Goal: Communication & Community: Answer question/provide support

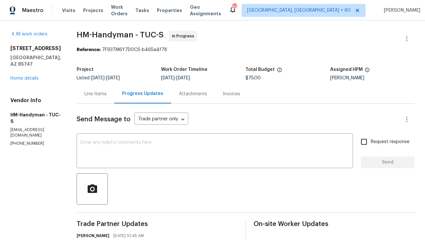
click at [128, 145] on textarea at bounding box center [215, 151] width 268 height 23
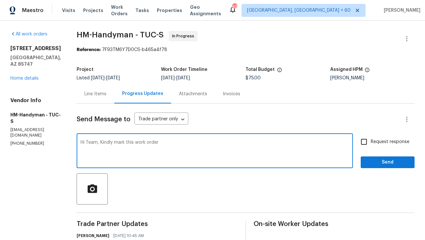
click at [106, 143] on textarea "Hi Team, Kindly mark this work order" at bounding box center [215, 151] width 268 height 23
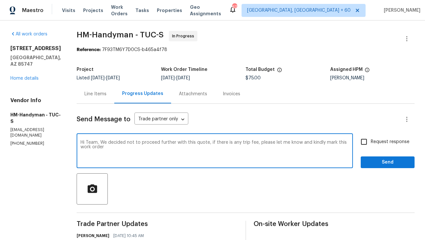
click at [112, 146] on textarea "Hi Team, We decided not to proceed further with this quote, if there is any tri…" at bounding box center [215, 151] width 268 height 23
click at [206, 142] on textarea "Hi Team, We decided not to proceed further with this quote, if there is any tri…" at bounding box center [215, 151] width 268 height 23
click at [212, 150] on textarea "Hi Team, We decided not to proceed further with this estimates, if there is any…" at bounding box center [215, 151] width 268 height 23
type textarea "Hi Team, We decided not to proceed further with this estimates, if there is any…"
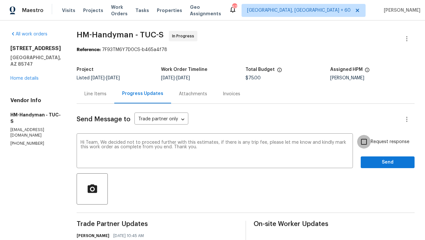
click at [365, 141] on input "Request response" at bounding box center [364, 142] width 14 height 14
checkbox input "true"
click at [370, 164] on span "Send" at bounding box center [388, 162] width 44 height 8
